Goal: Find specific page/section: Find specific page/section

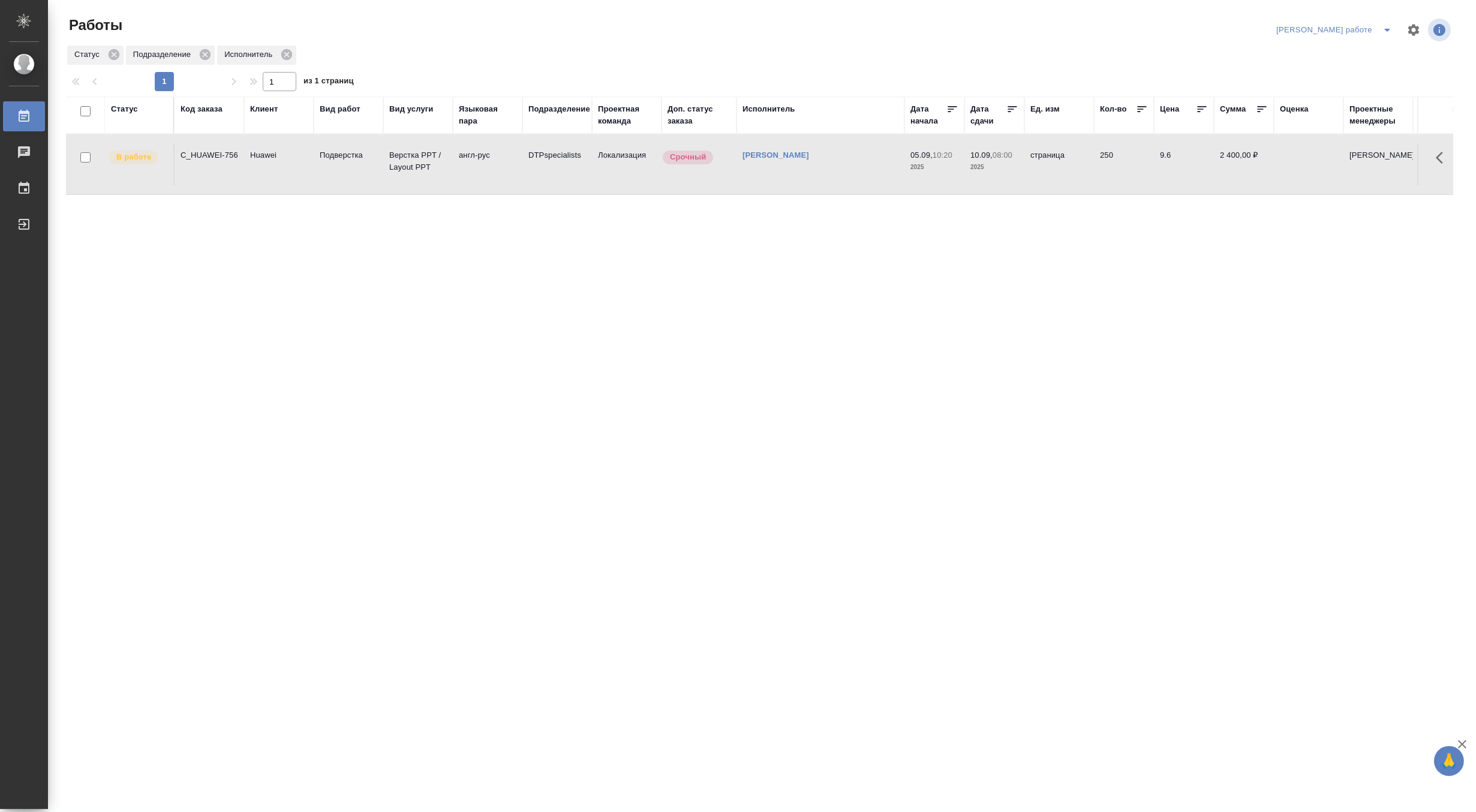
click at [1384, 26] on icon "split button" at bounding box center [1387, 29] width 14 height 14
click at [1343, 103] on li "Верстка и Дизайн" at bounding box center [1345, 111] width 109 height 19
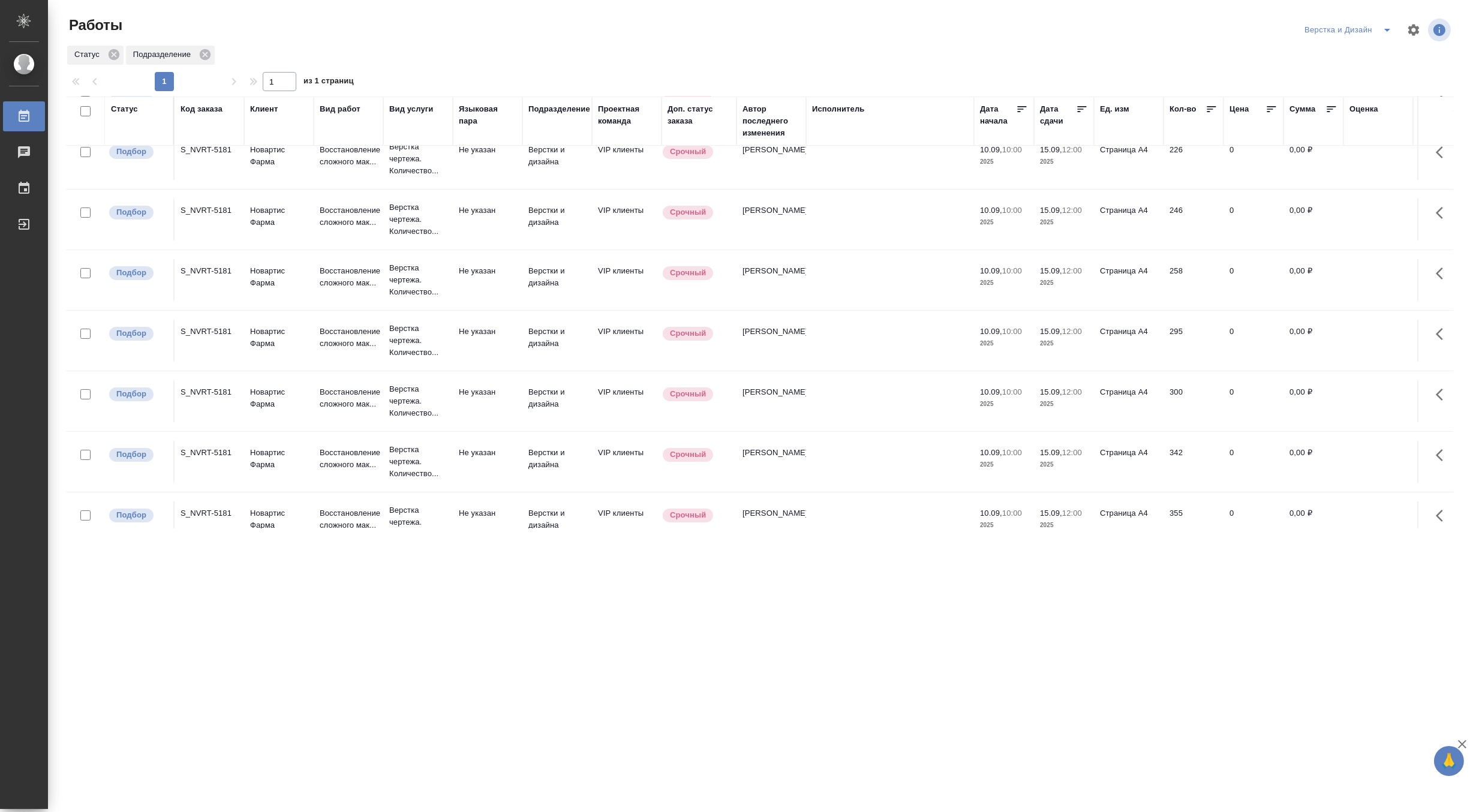
scroll to position [441, 0]
click at [345, 403] on p "Восстановление сложного мак..." at bounding box center [348, 399] width 57 height 24
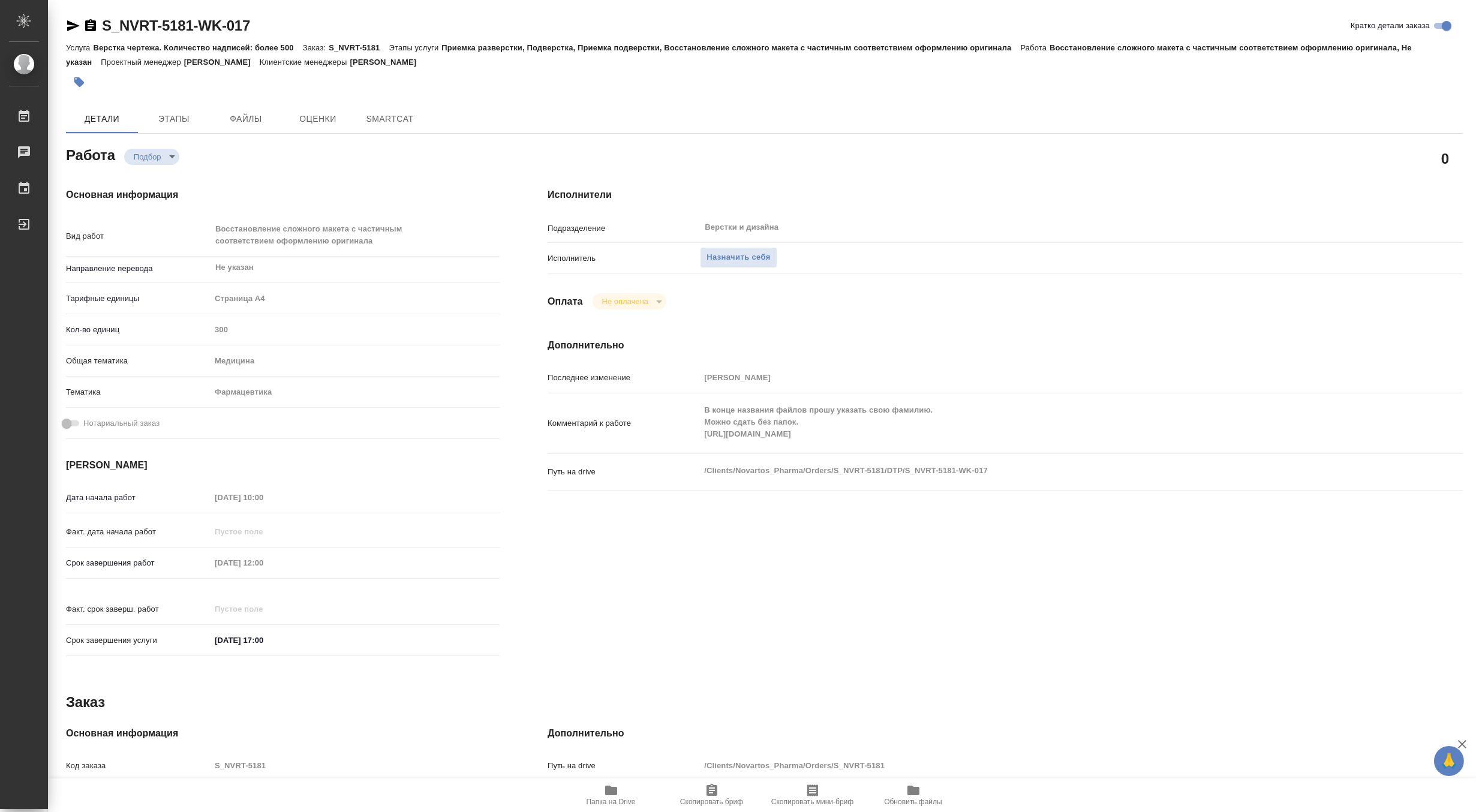
type textarea "x"
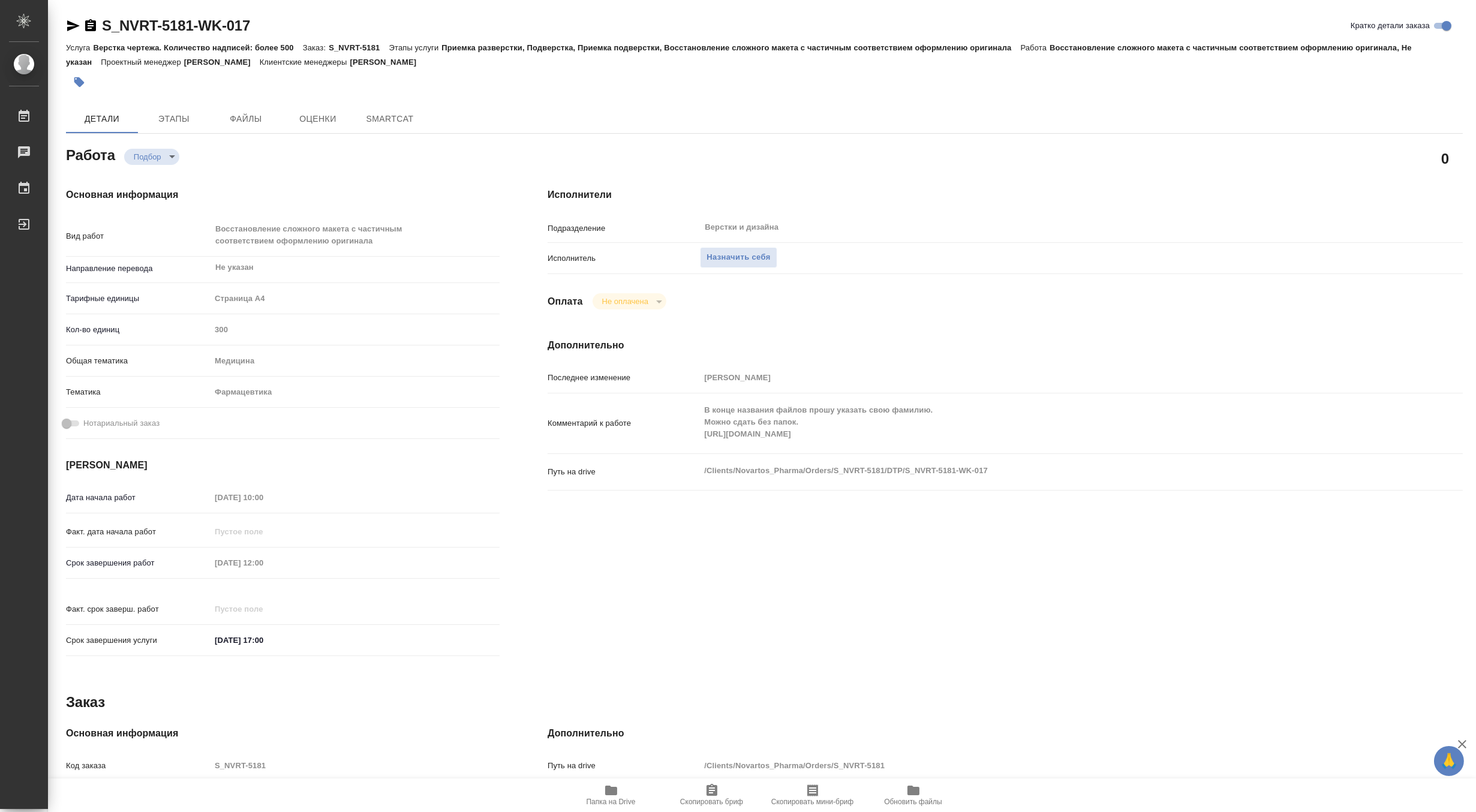
type textarea "x"
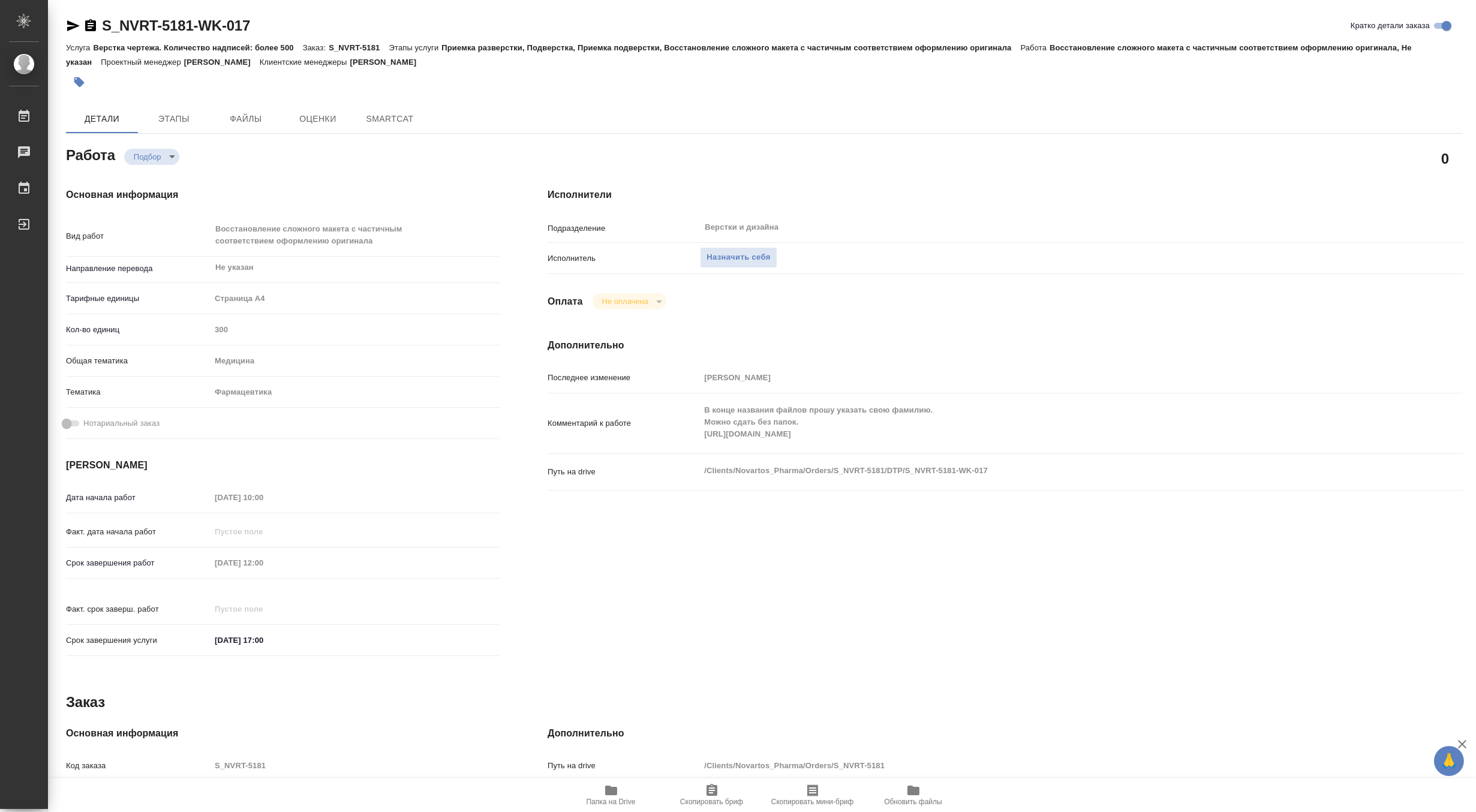
type textarea "x"
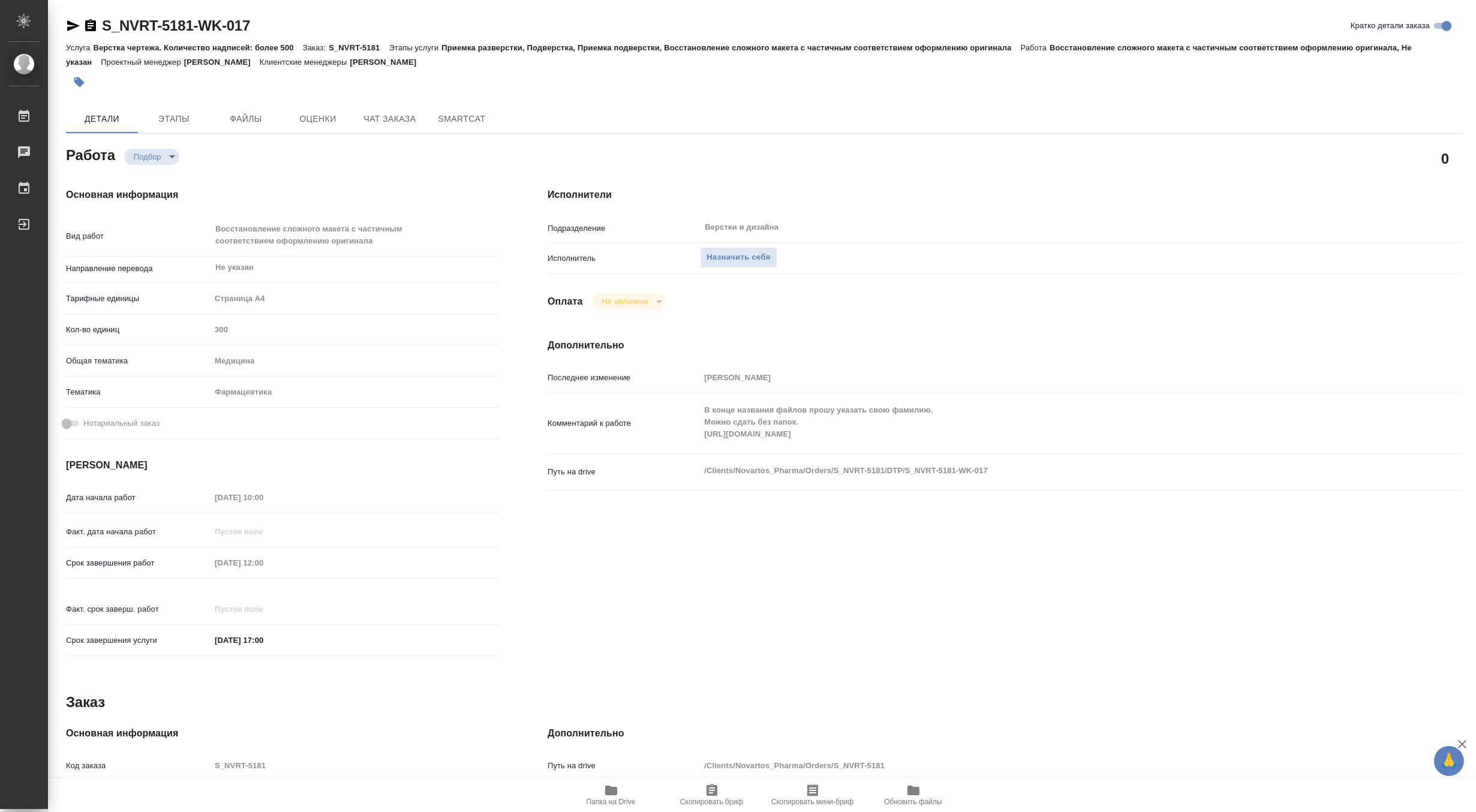
type textarea "x"
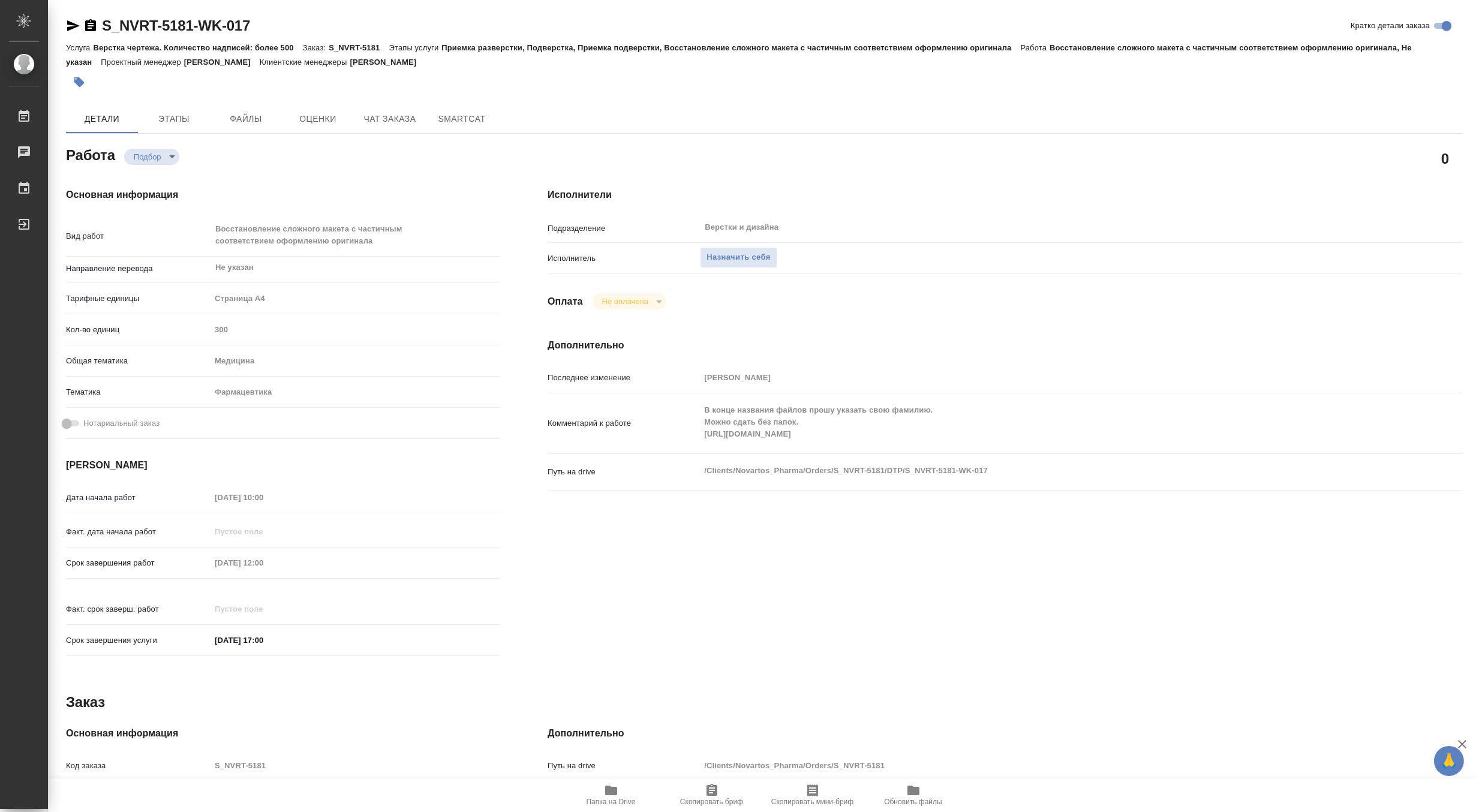
type textarea "x"
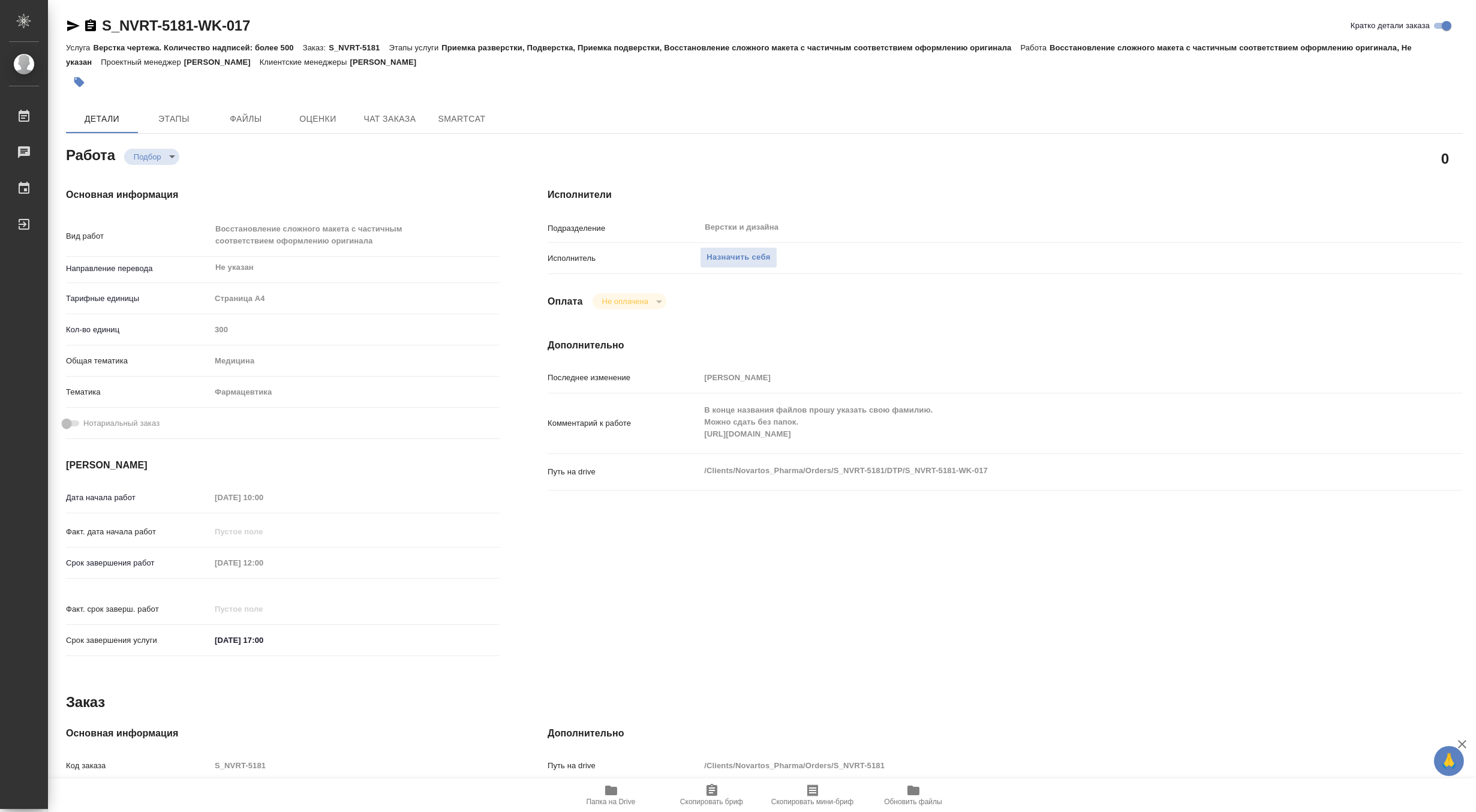
click at [698, 438] on div "Комментарий к работе В конце названия файлов прошу указать свою фамилию. Можно …" at bounding box center [1005, 423] width 916 height 51
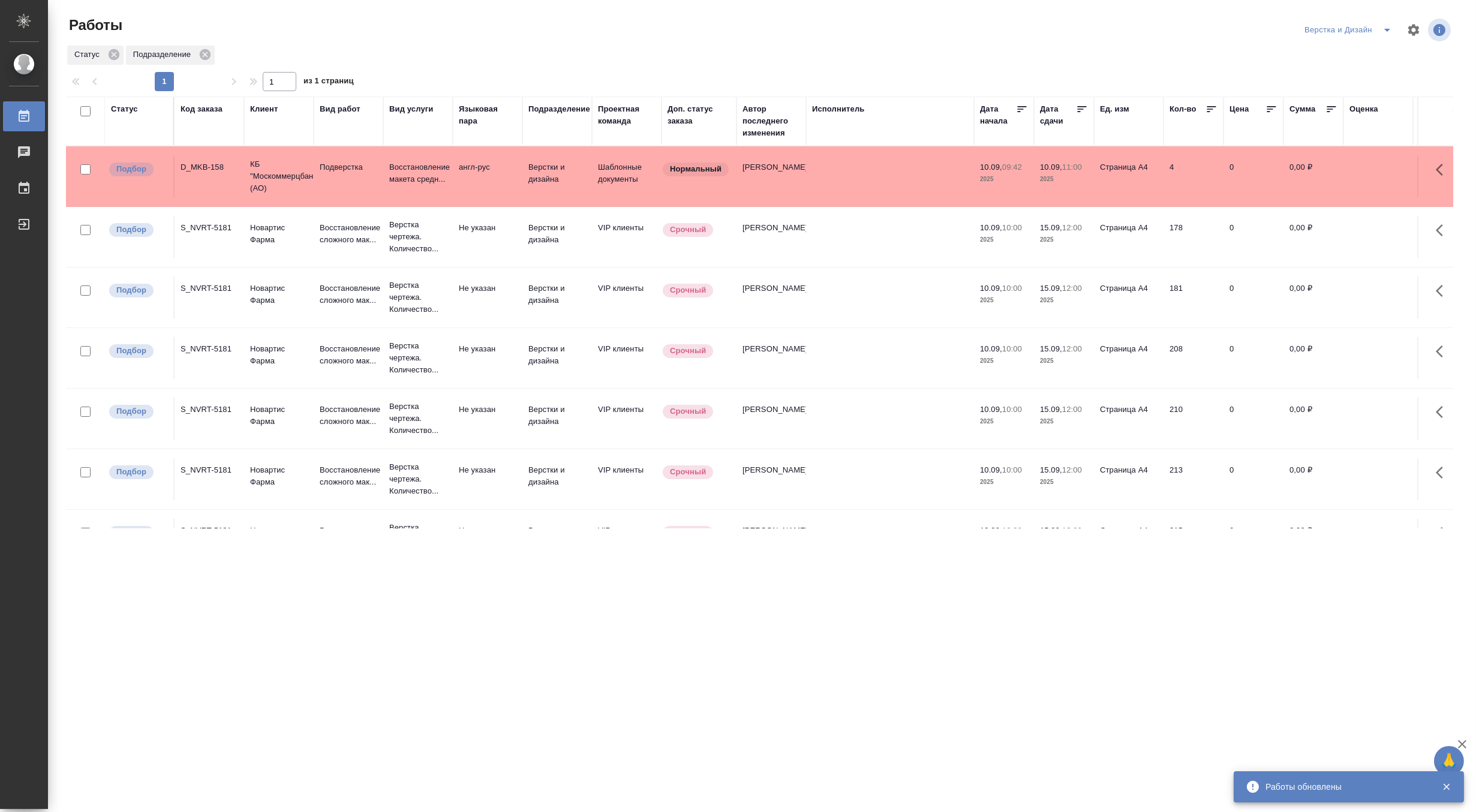
click at [1383, 25] on icon "split button" at bounding box center [1387, 29] width 14 height 14
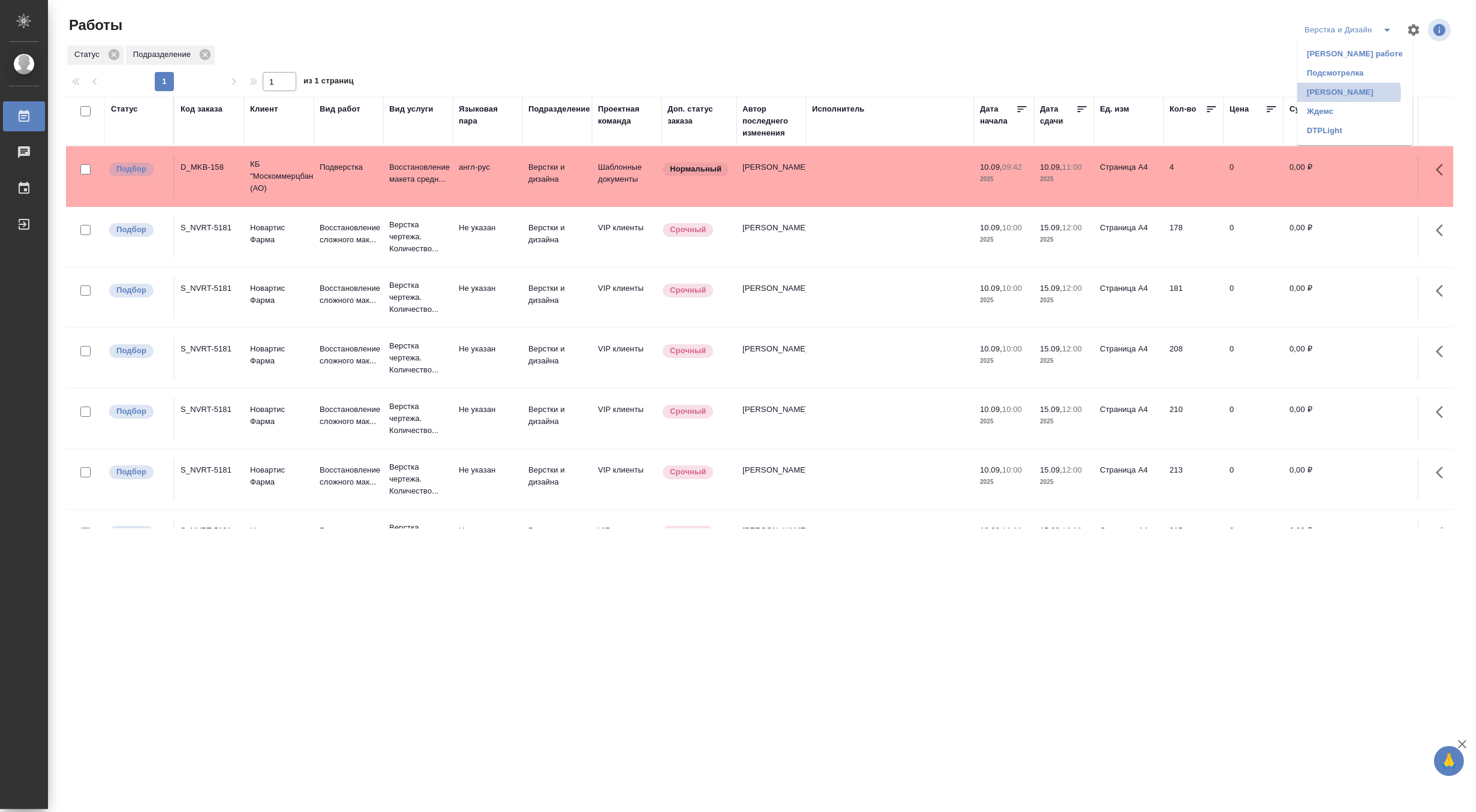
click at [1348, 94] on li "Матвеева_назначено" at bounding box center [1354, 92] width 115 height 19
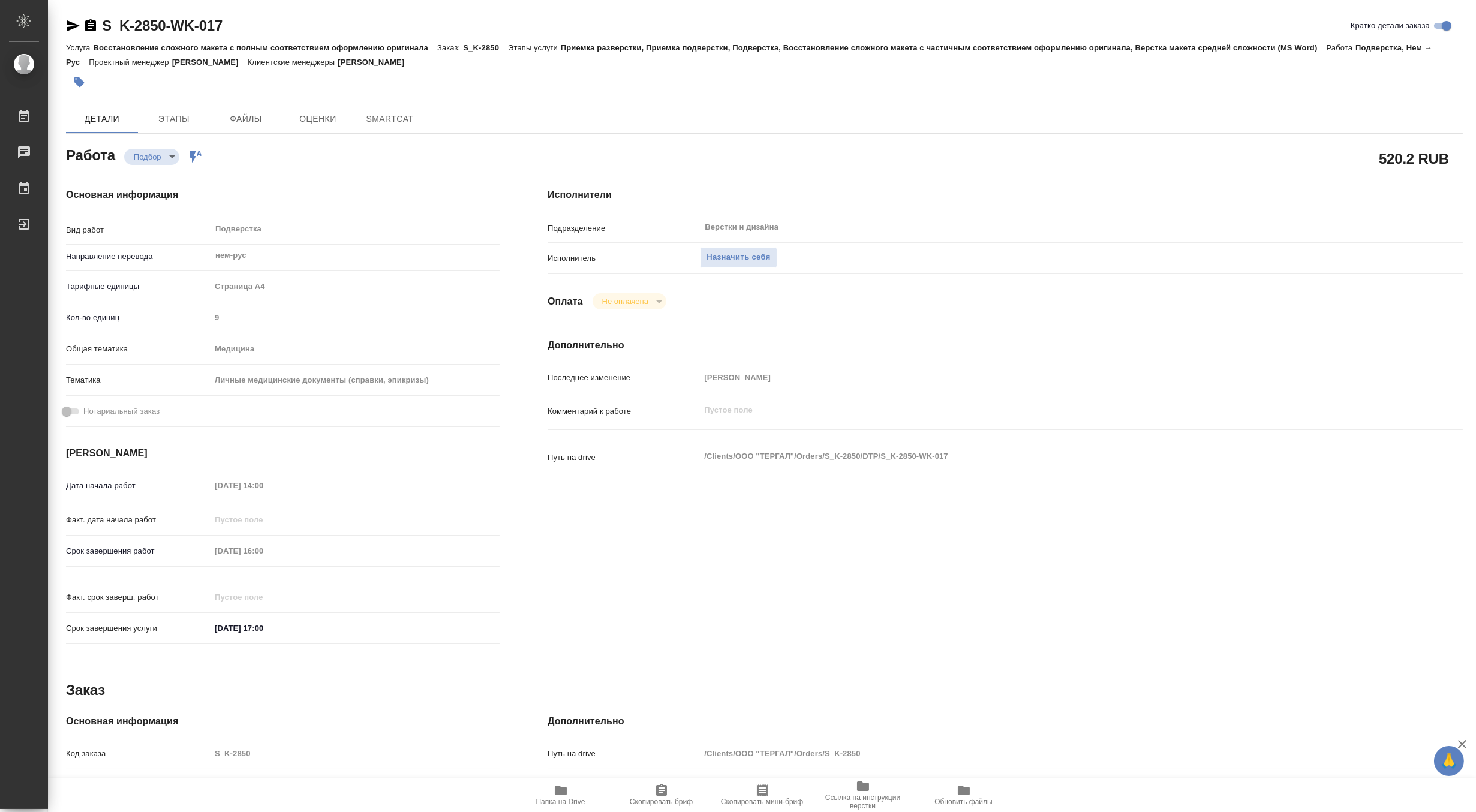
type textarea "x"
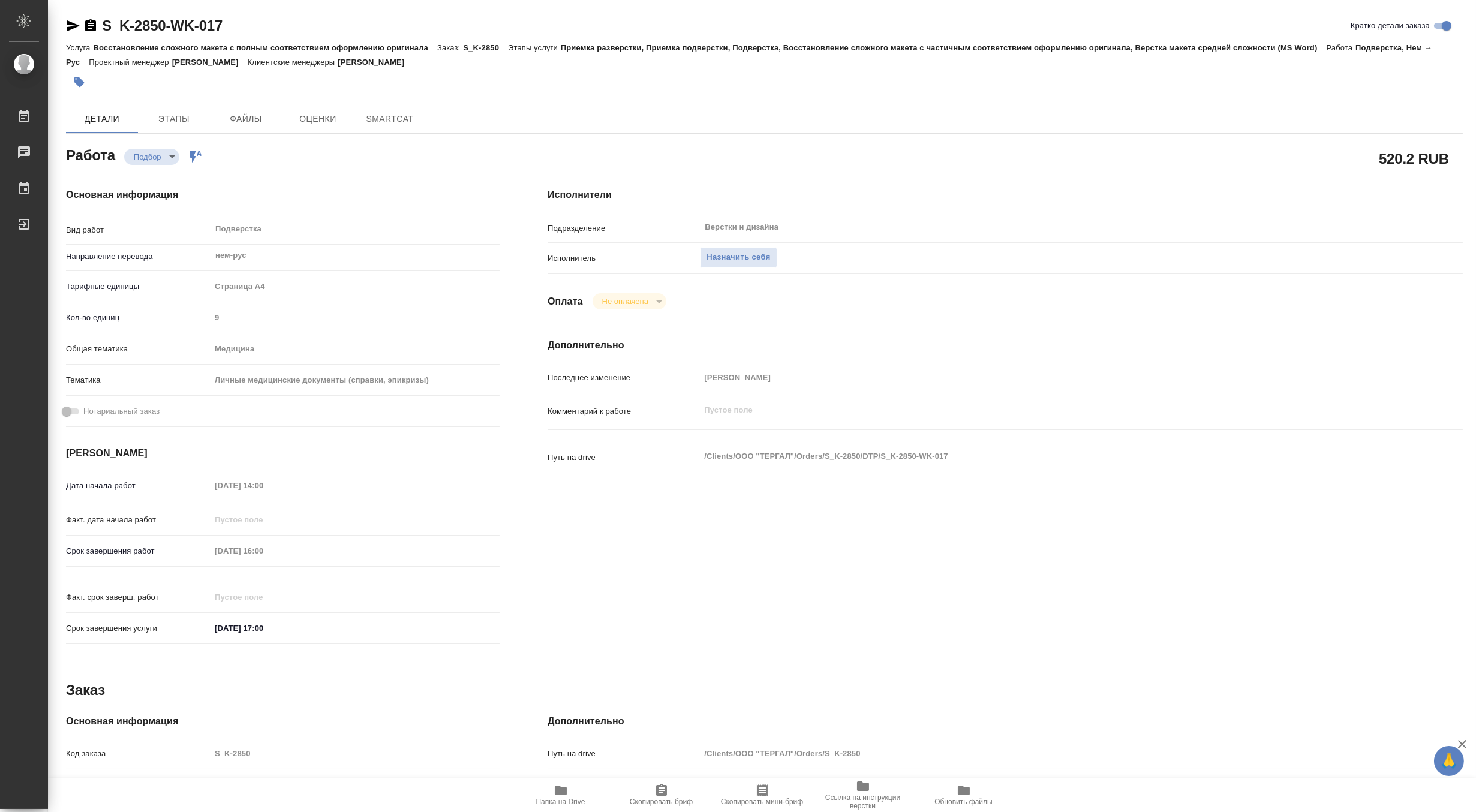
type textarea "x"
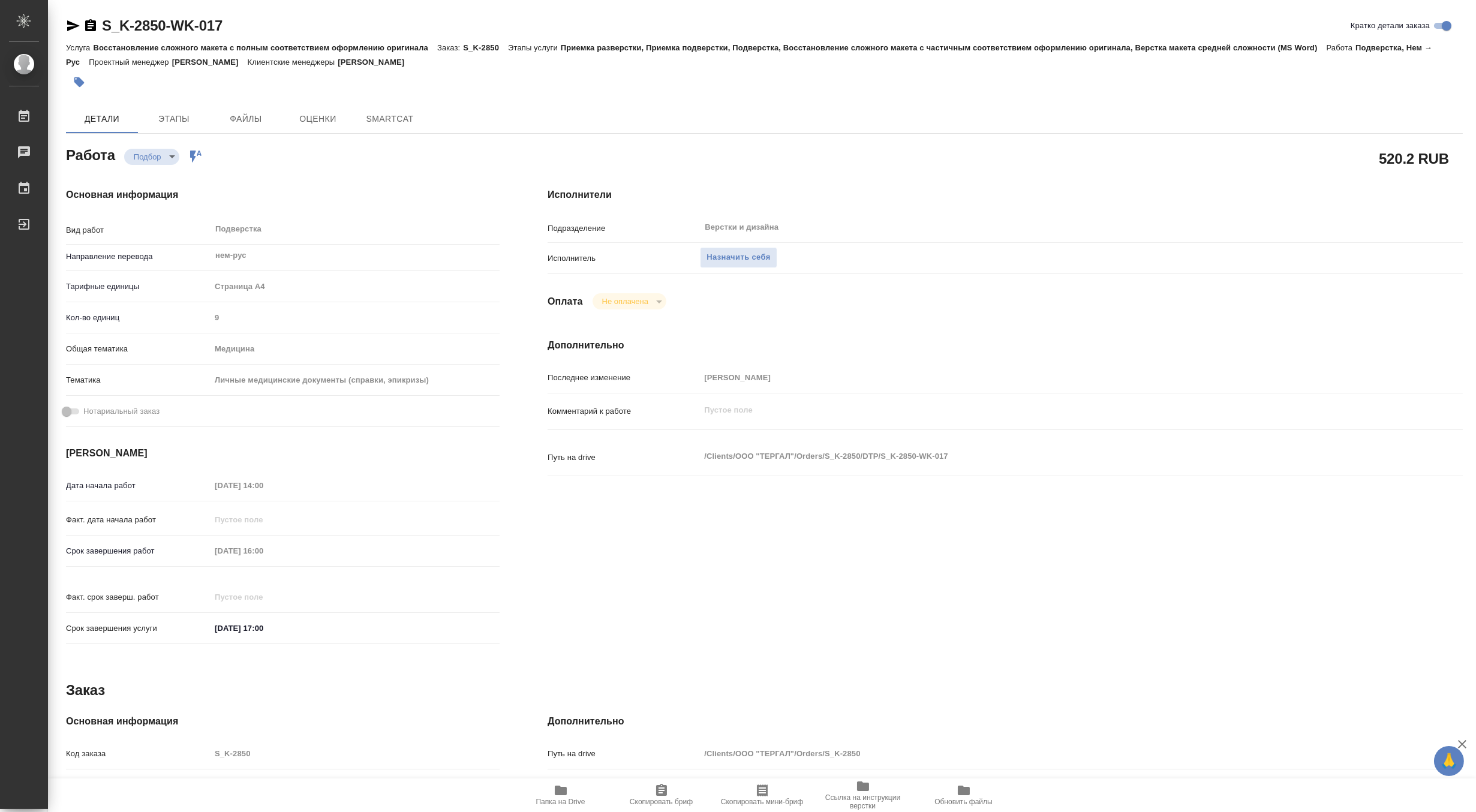
type textarea "x"
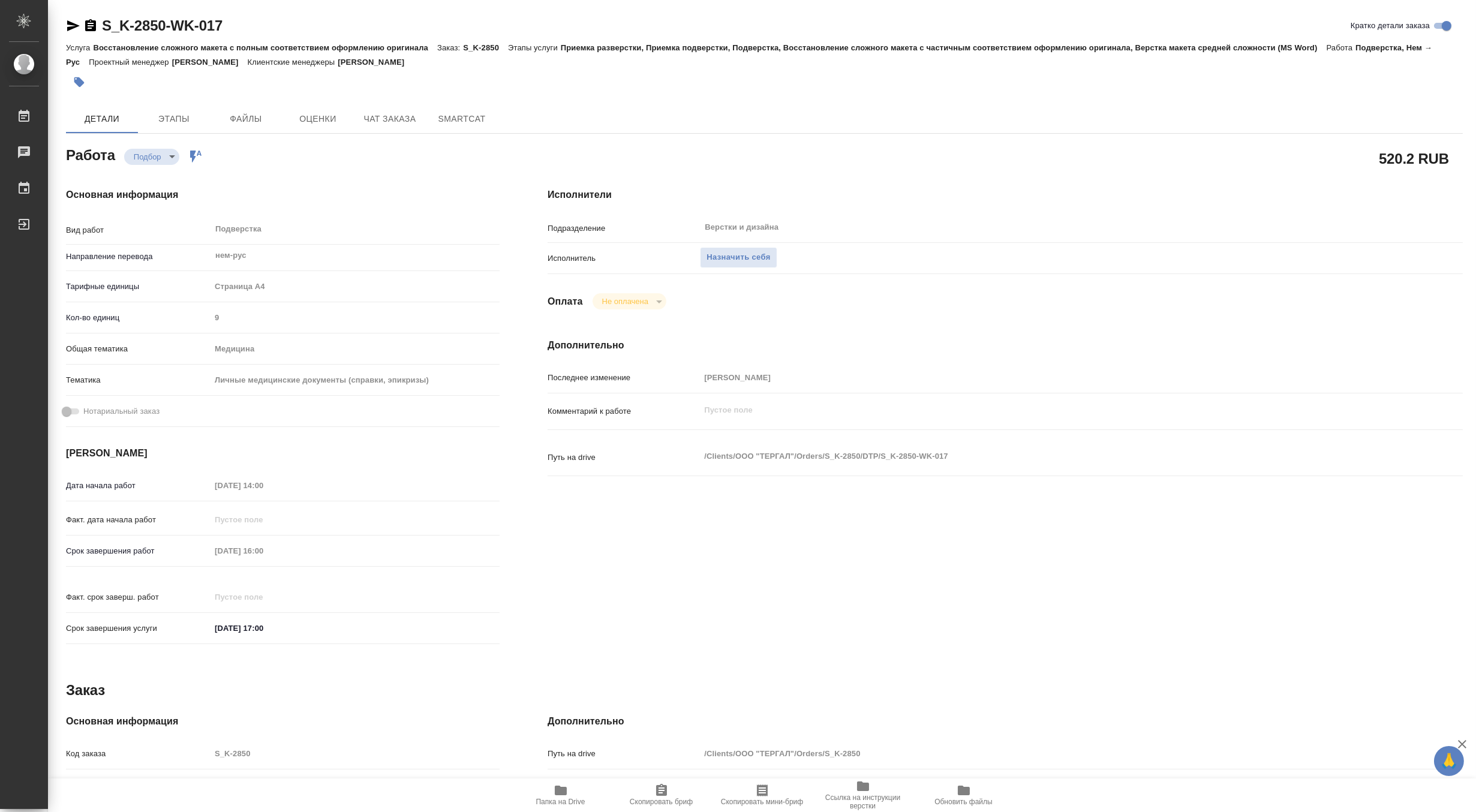
type textarea "x"
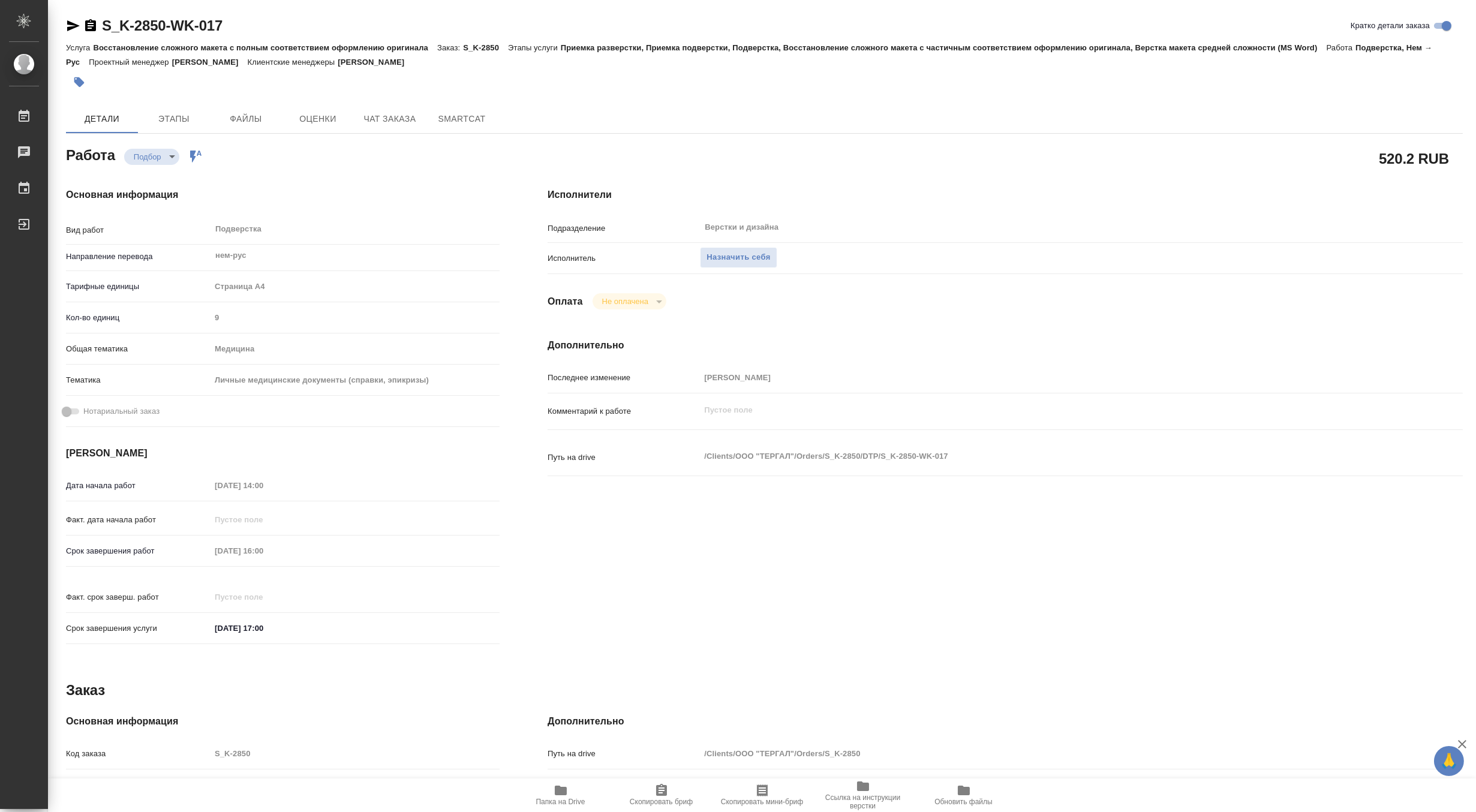
type textarea "x"
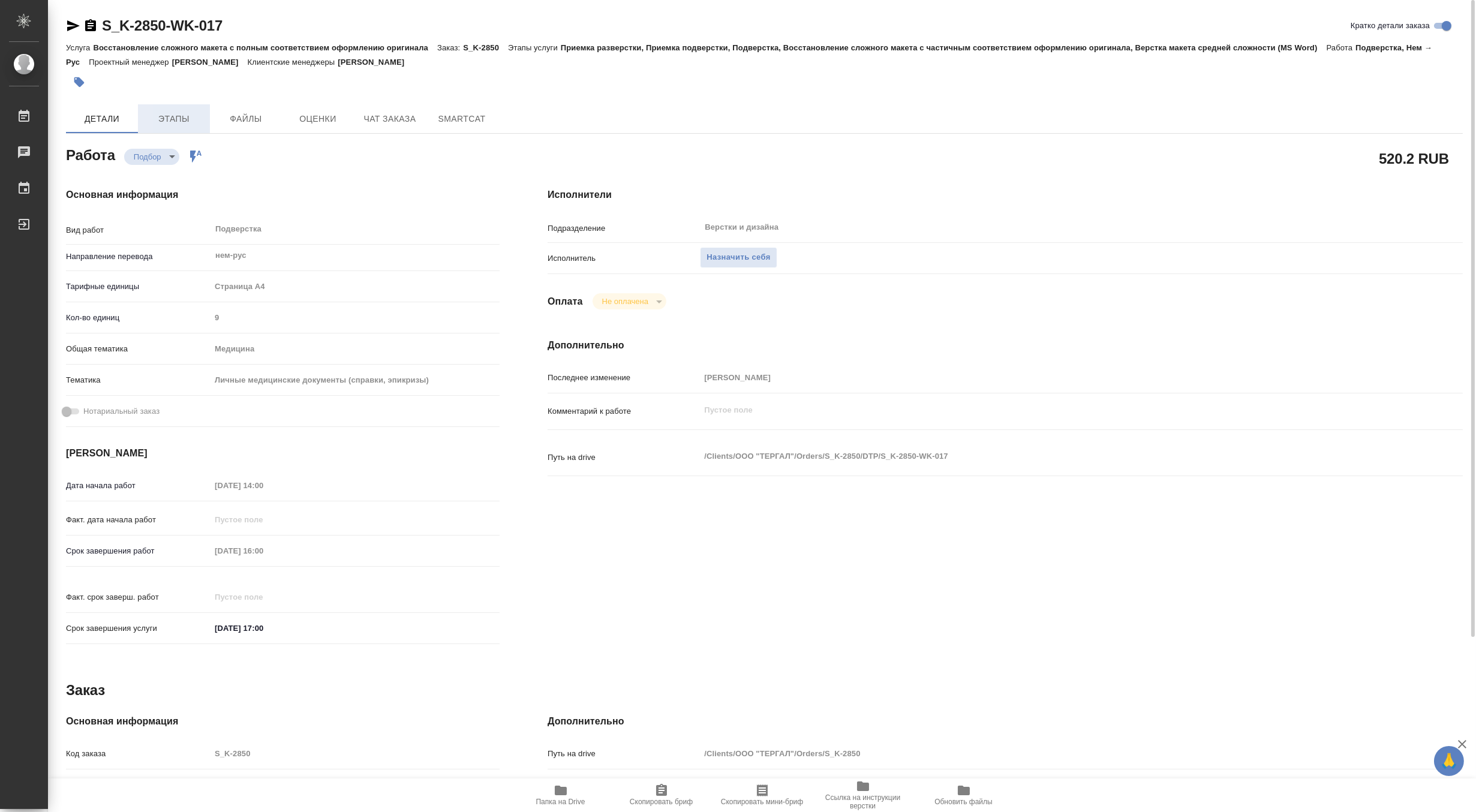
click at [176, 112] on span "Этапы" at bounding box center [174, 119] width 57 height 15
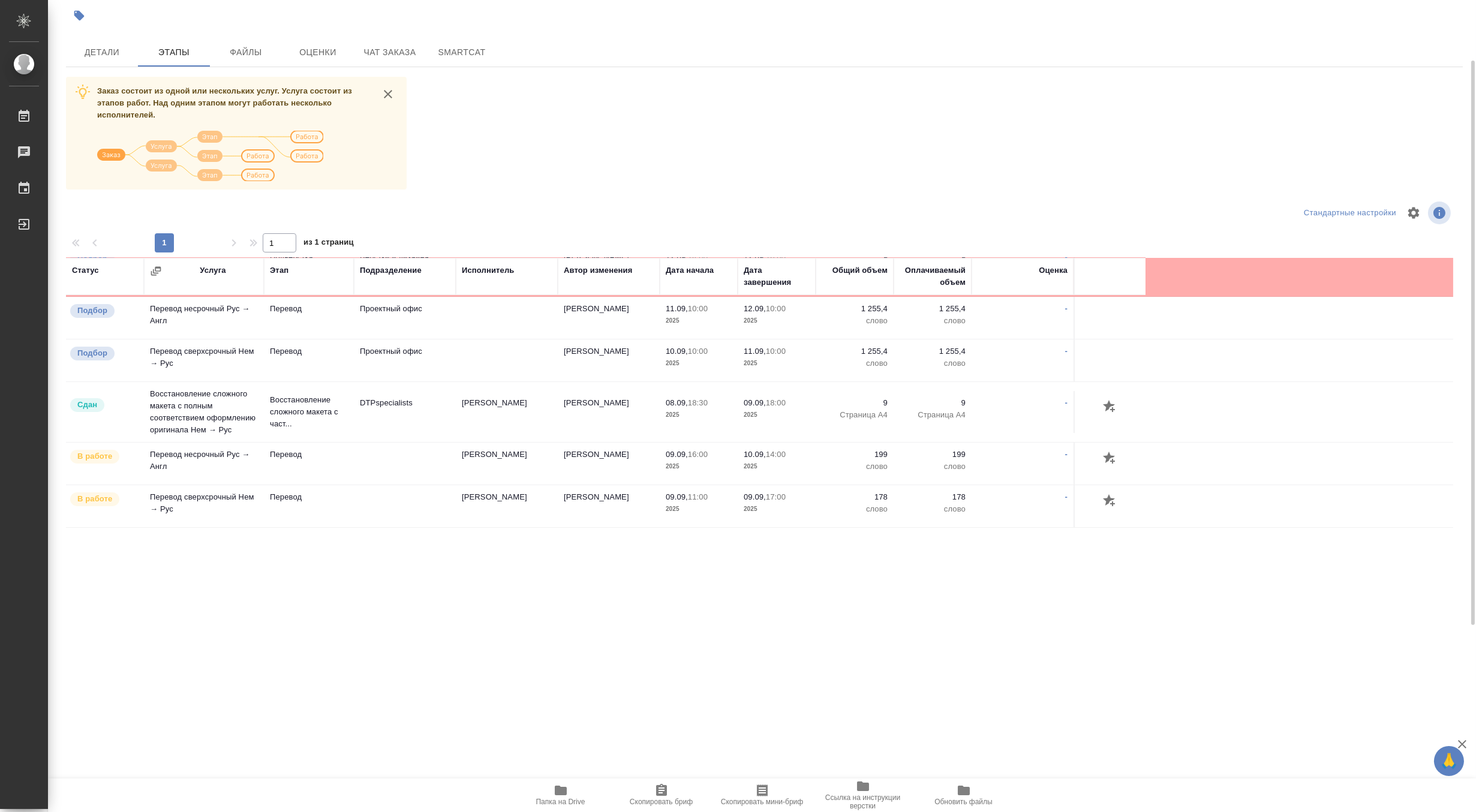
scroll to position [162, 0]
